Goal: Answer question/provide support

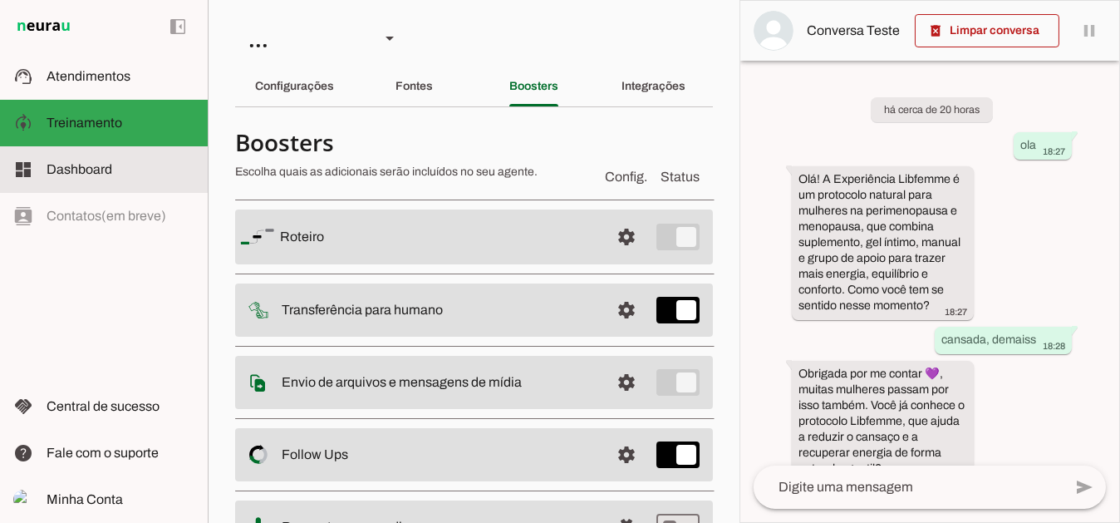
scroll to position [501, 0]
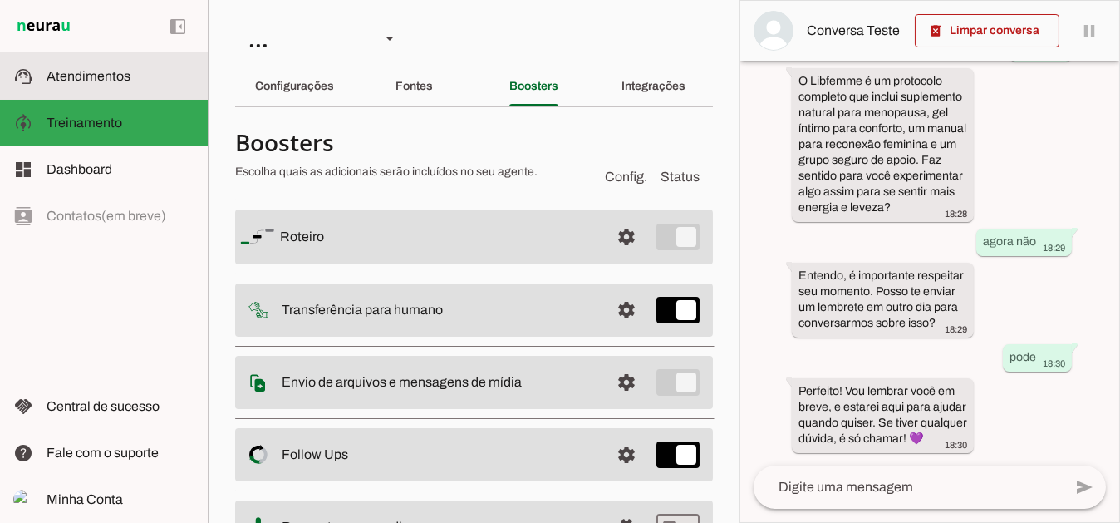
click at [115, 74] on span "Atendimentos" at bounding box center [89, 76] width 84 height 14
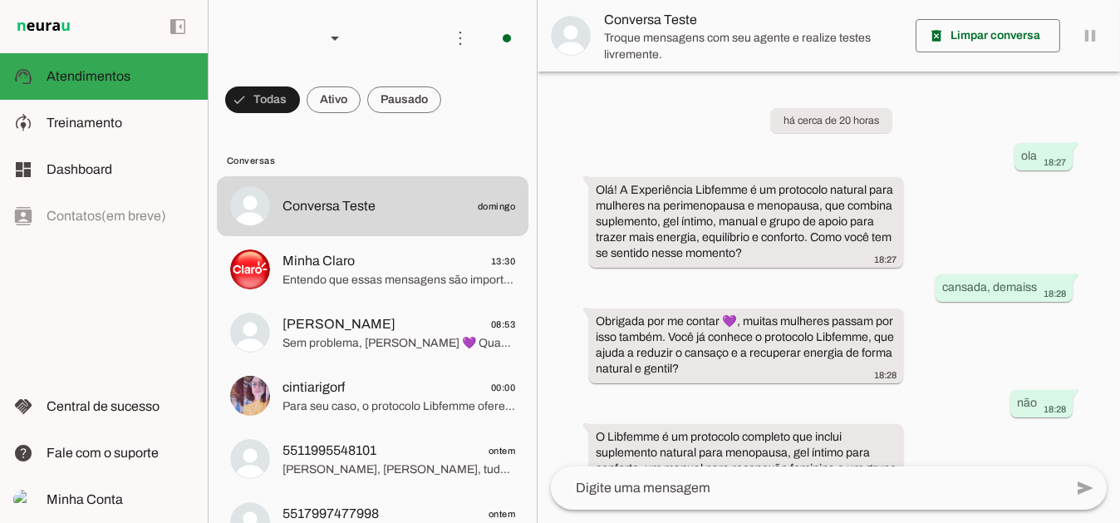
scroll to position [275, 0]
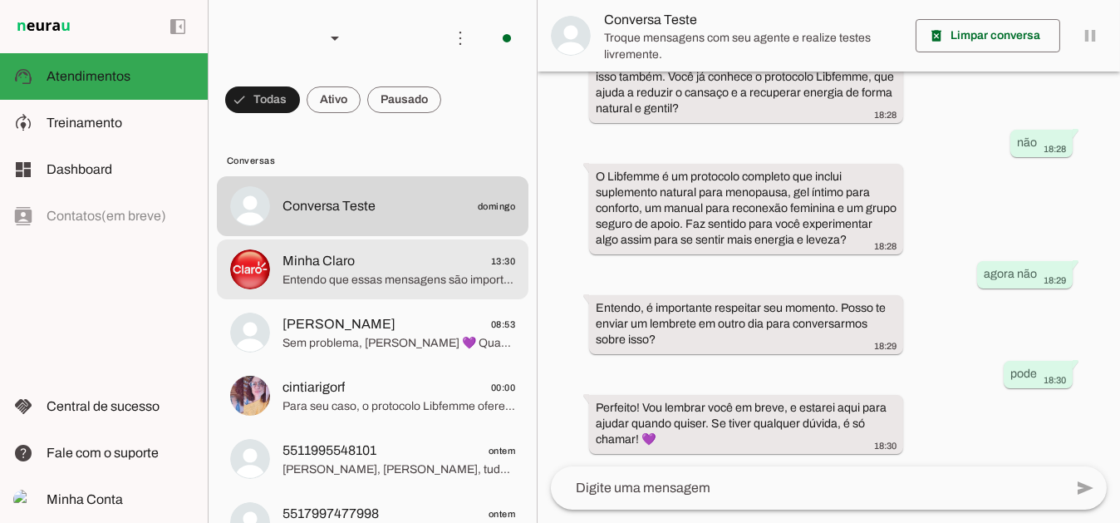
click at [375, 283] on span "Entendo que essas mensagens são importantes para você, mas estou aqui para ajud…" at bounding box center [399, 279] width 233 height 17
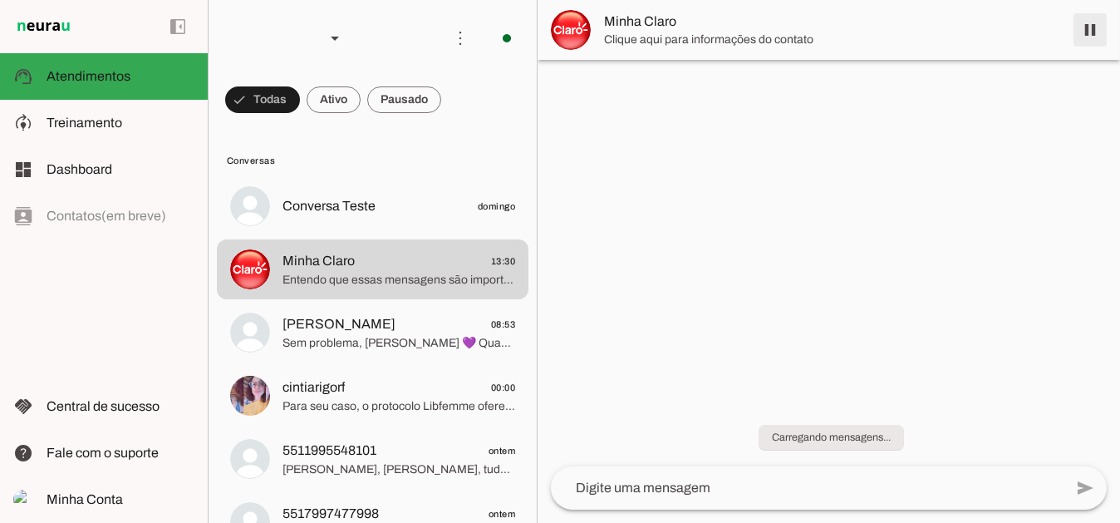
click at [1089, 37] on span at bounding box center [1090, 30] width 40 height 40
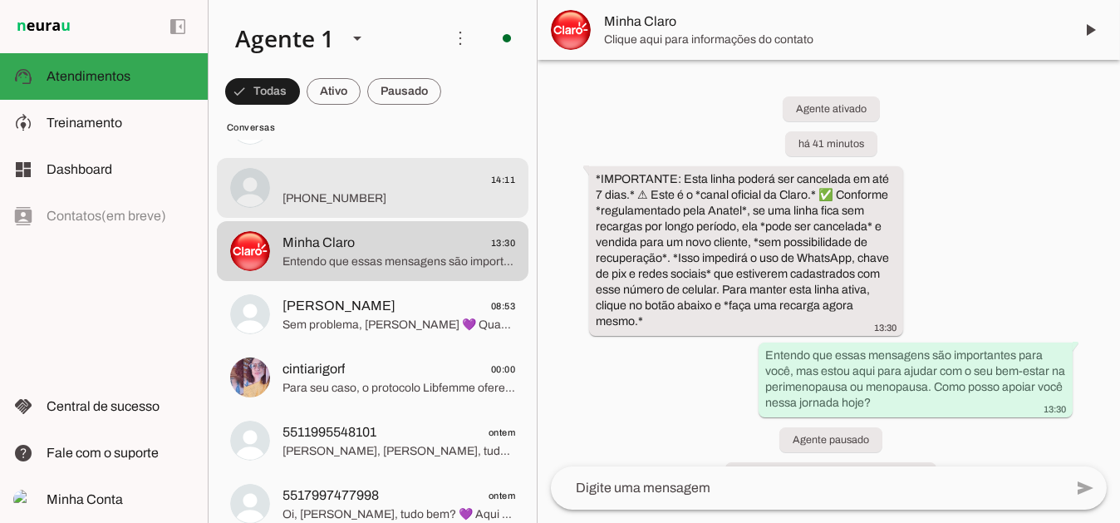
scroll to position [83, 0]
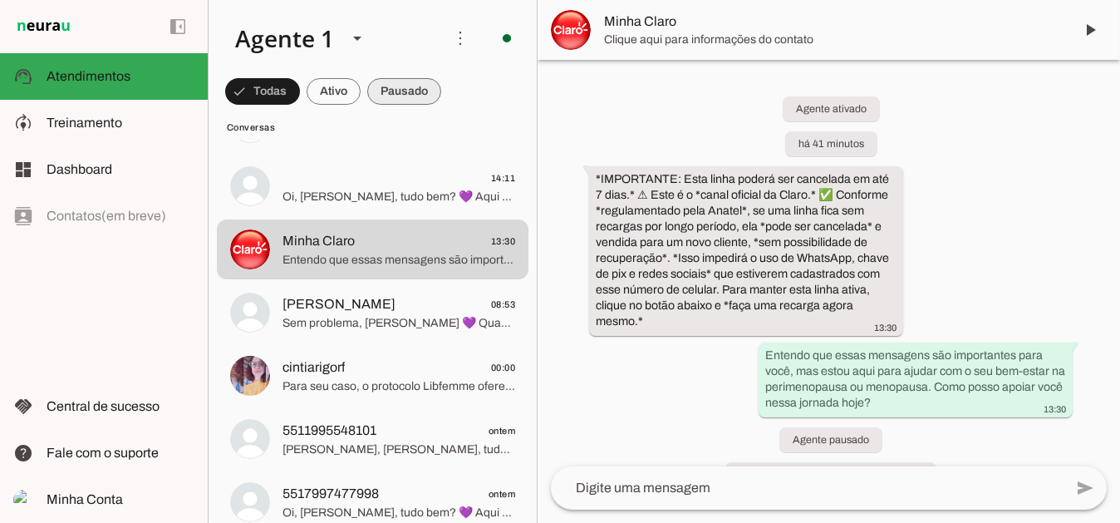
click at [300, 91] on span at bounding box center [262, 91] width 75 height 40
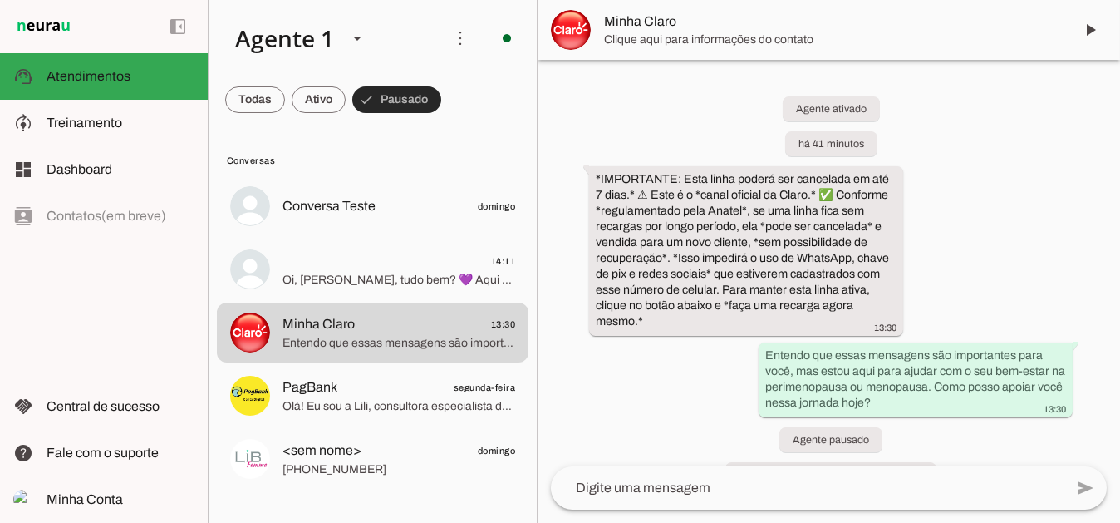
scroll to position [0, 0]
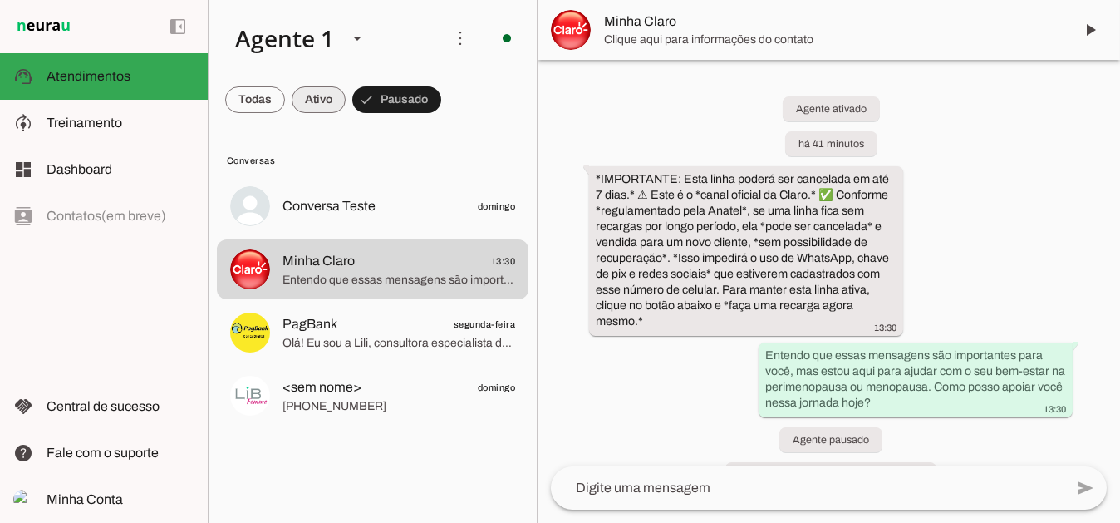
click at [285, 100] on span at bounding box center [255, 100] width 60 height 40
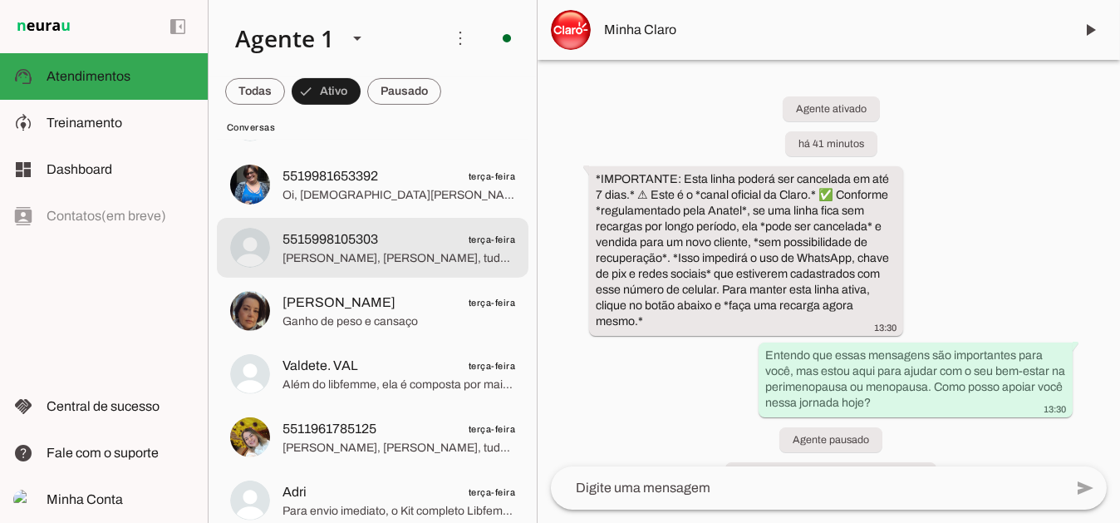
scroll to position [1413, 0]
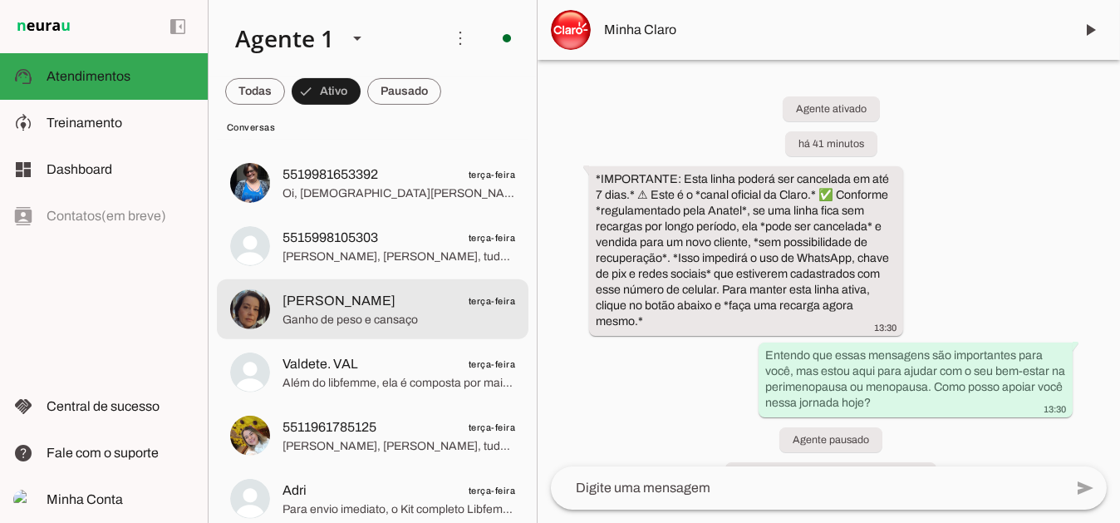
click at [356, 311] on span "Ganho de peso e cansaço" at bounding box center [399, 319] width 233 height 17
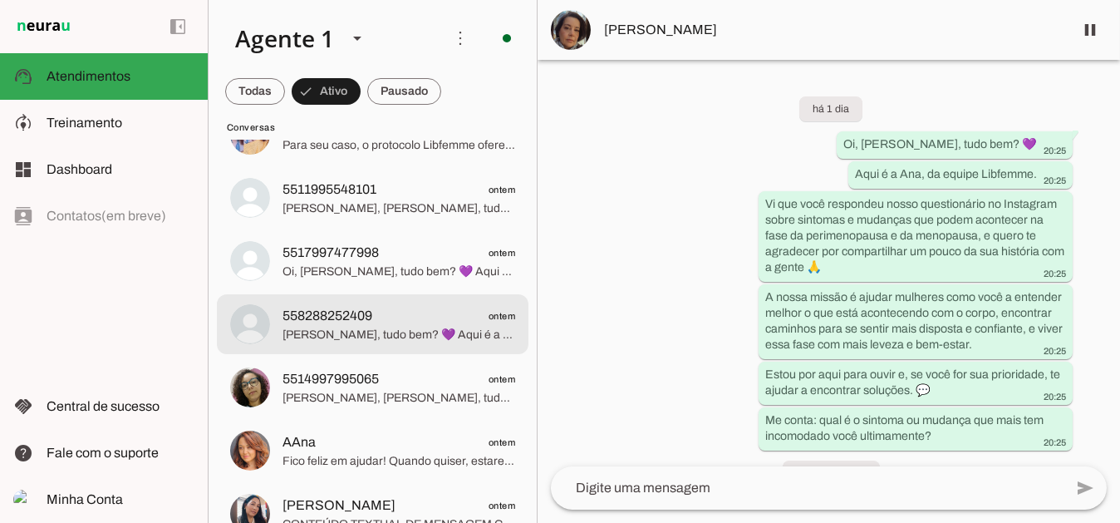
scroll to position [332, 0]
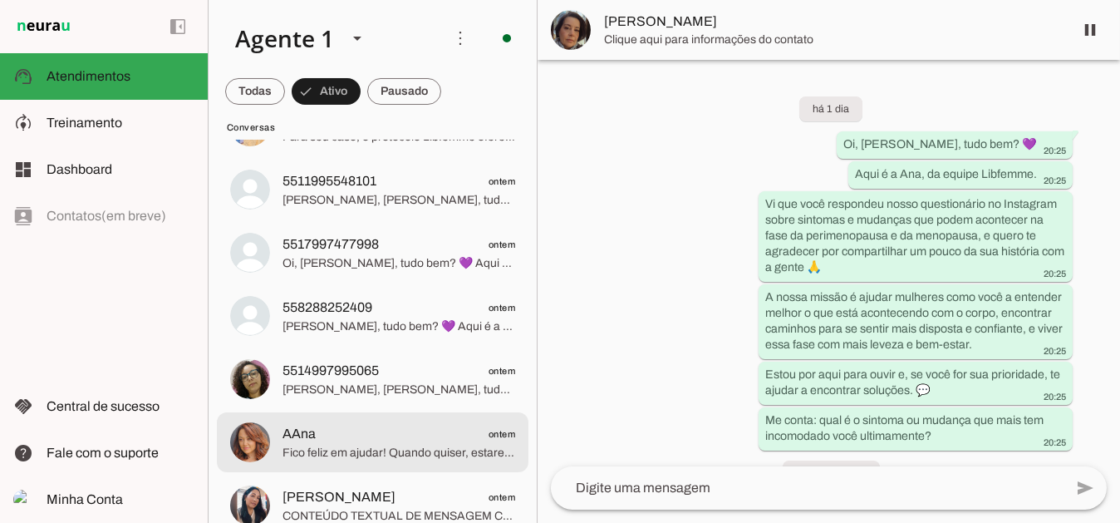
click at [353, 446] on span "Fico feliz em ajudar! Quando quiser, estarei aqui para você. 💜" at bounding box center [399, 452] width 233 height 17
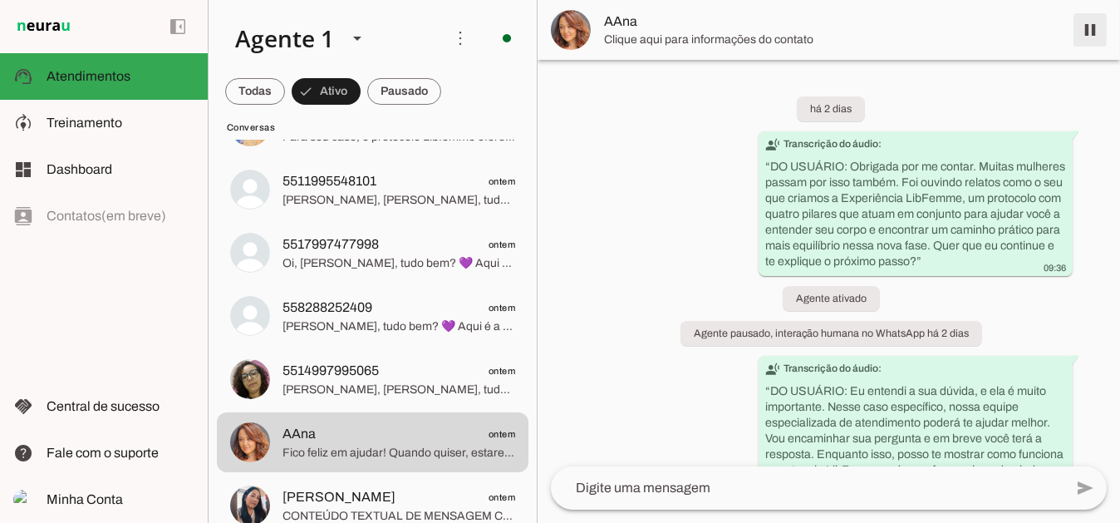
click at [1084, 36] on span at bounding box center [1090, 30] width 40 height 40
